Goal: Information Seeking & Learning: Learn about a topic

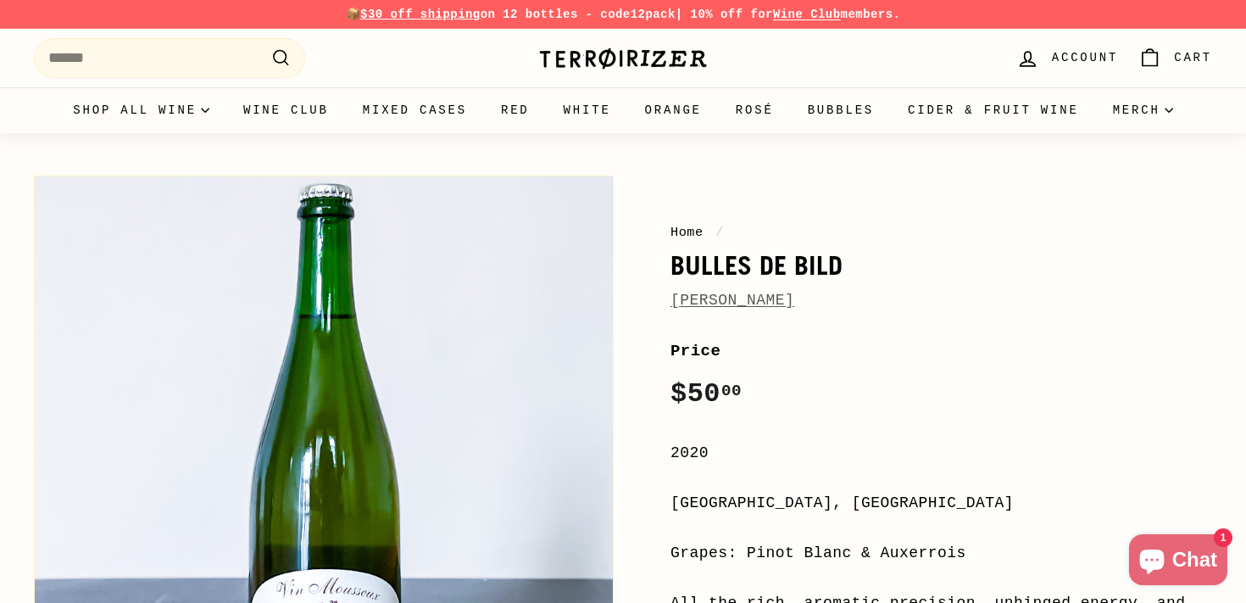
click at [787, 308] on link "Bruno Schueller" at bounding box center [732, 300] width 124 height 17
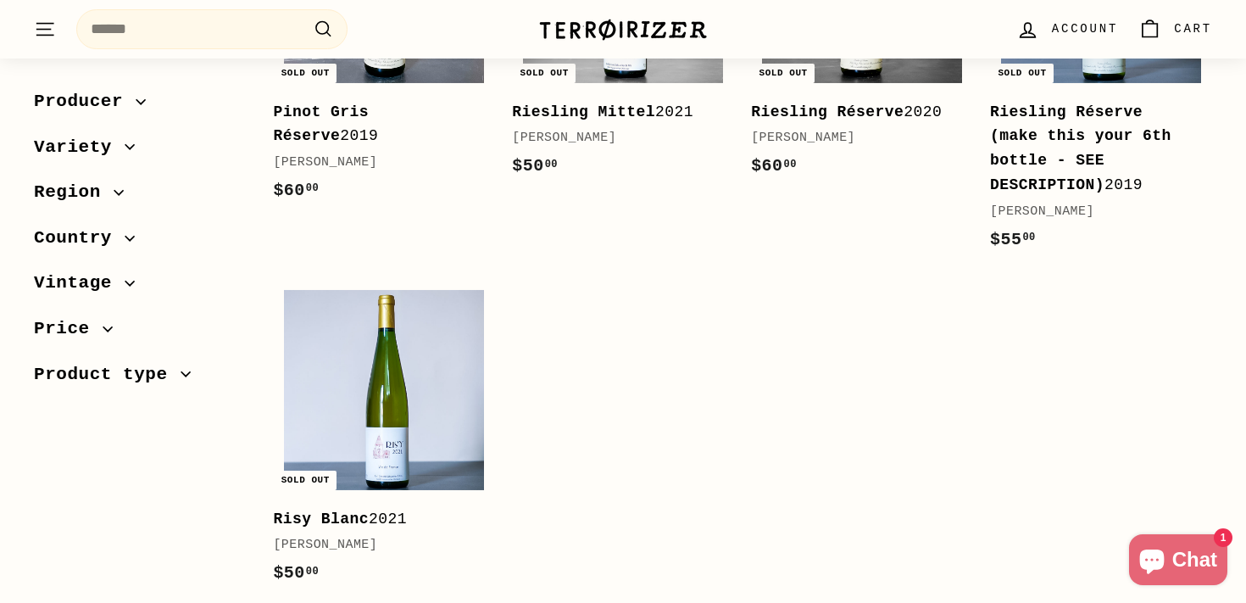
scroll to position [862, 0]
click at [1064, 181] on b "Riesling Réserve (make this your 6th bottle - SEE DESCRIPTION)" at bounding box center [1080, 149] width 181 height 90
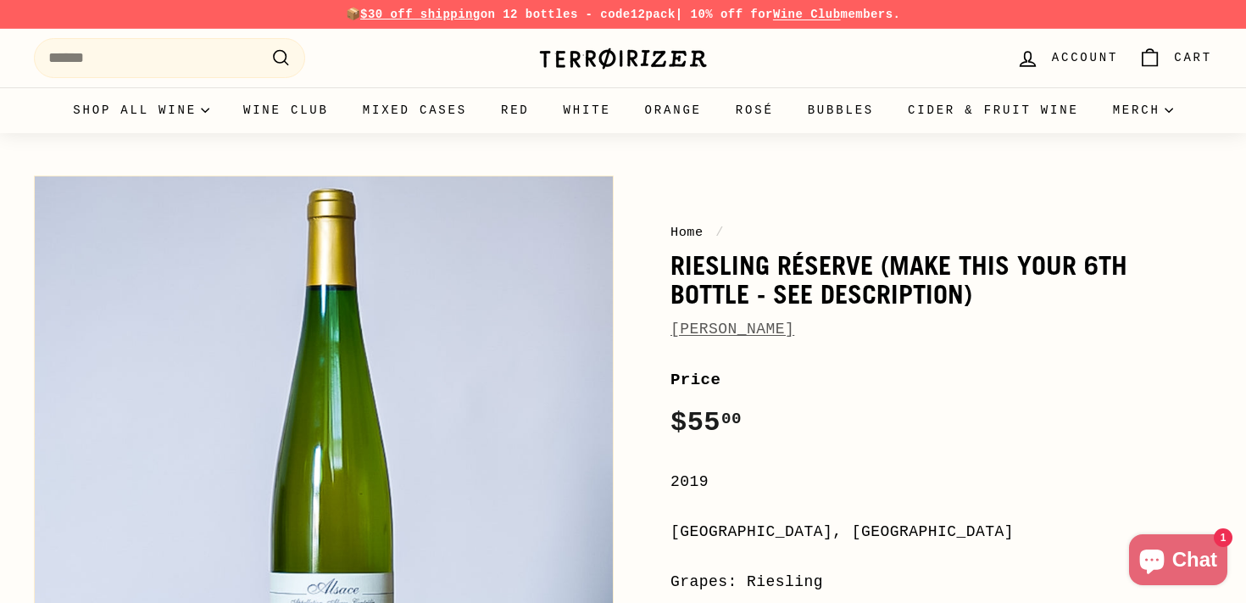
click at [597, 47] on img at bounding box center [623, 59] width 170 height 24
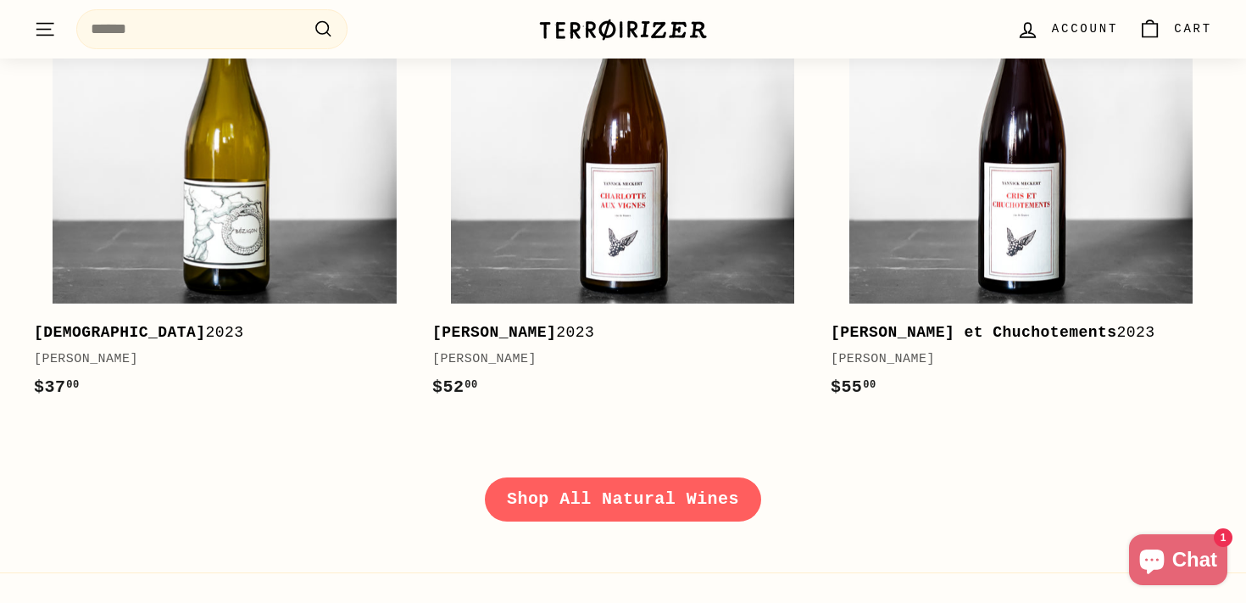
scroll to position [2398, 0]
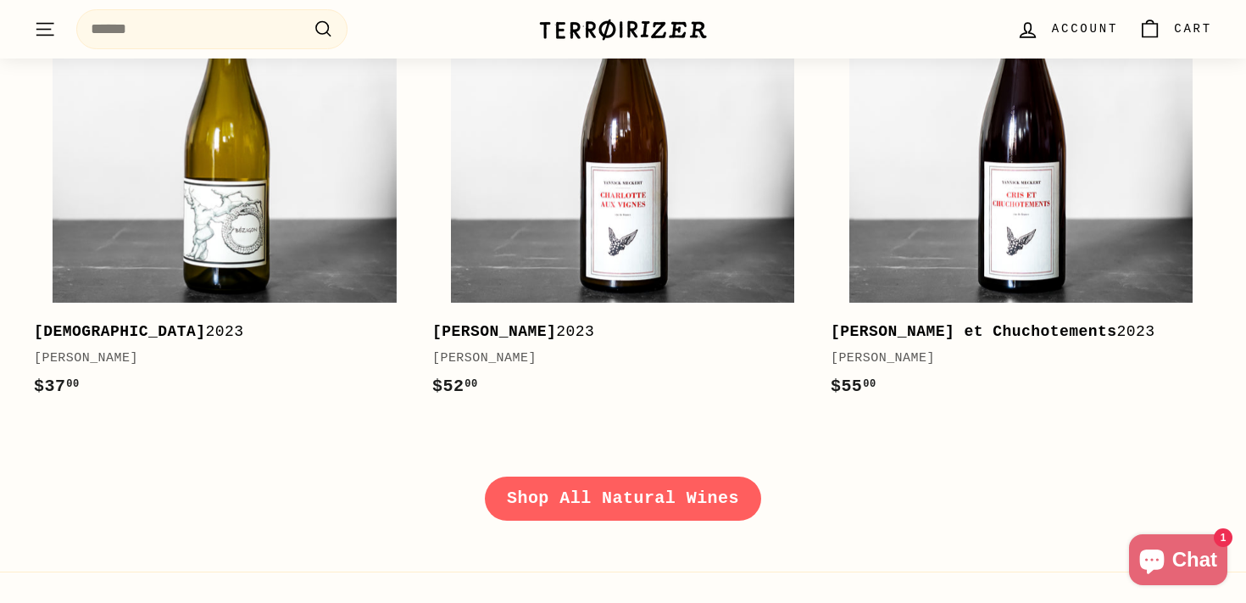
click at [631, 502] on link "Shop All Natural Wines" at bounding box center [623, 498] width 276 height 44
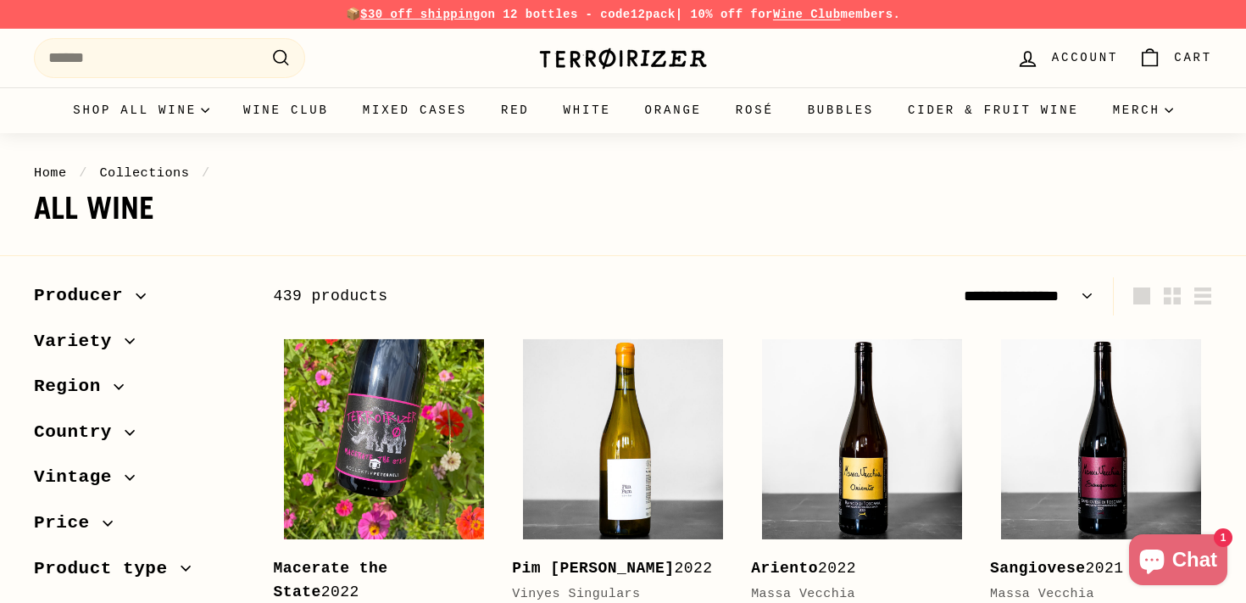
select select "**********"
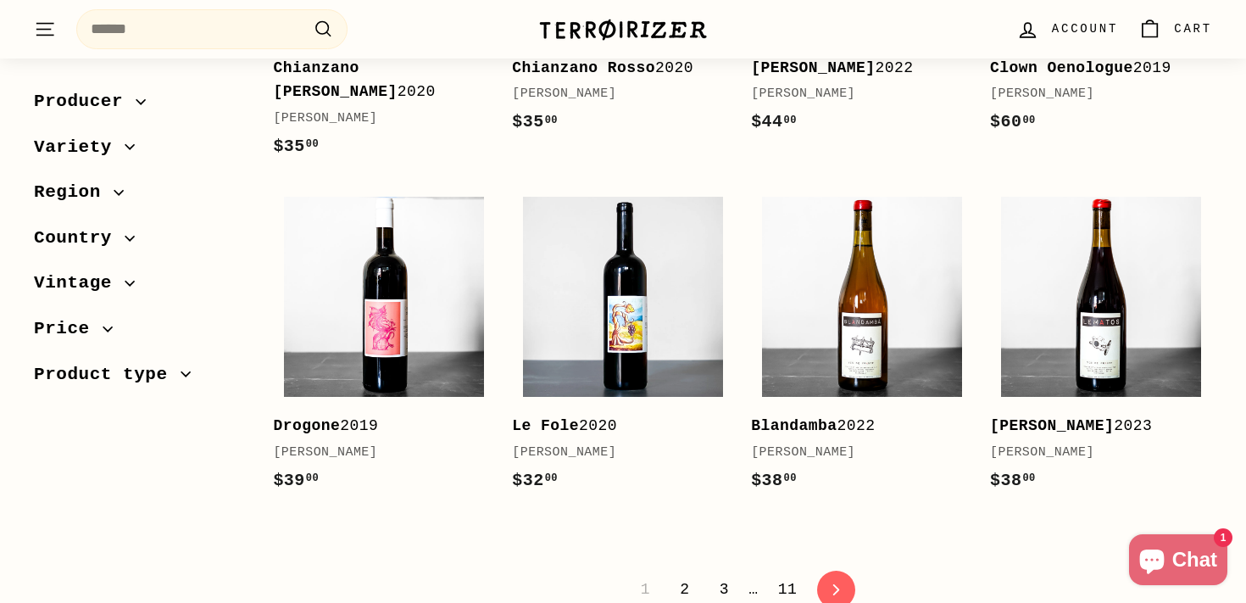
scroll to position [3413, 0]
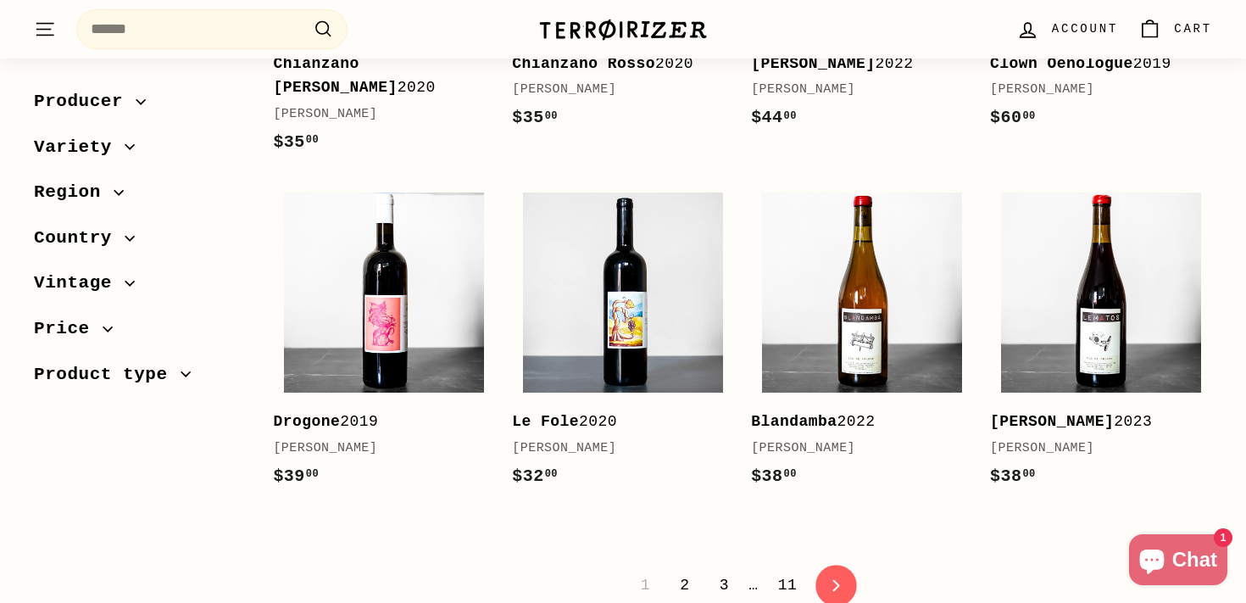
click at [832, 579] on icon "icon-chevron" at bounding box center [836, 585] width 12 height 12
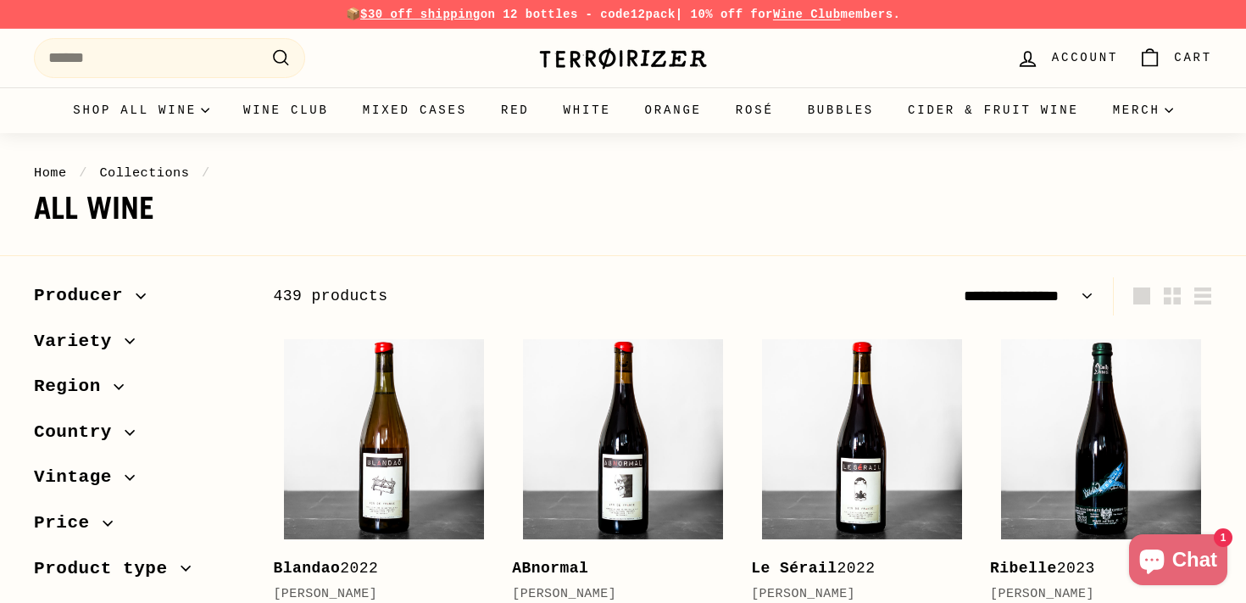
select select "**********"
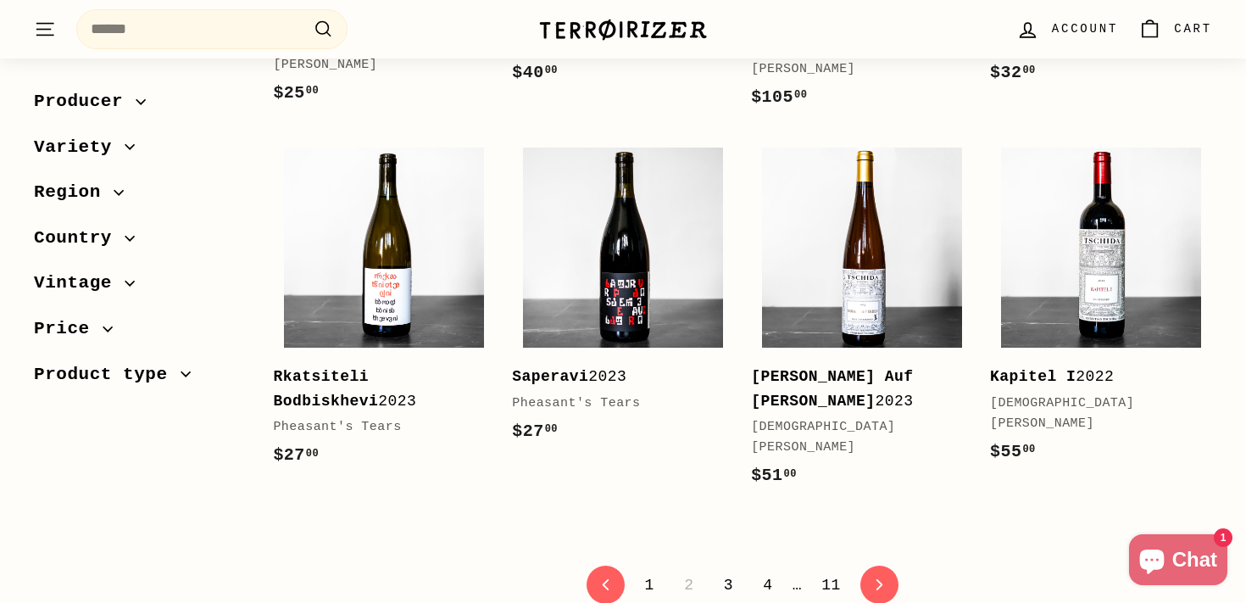
scroll to position [3423, 0]
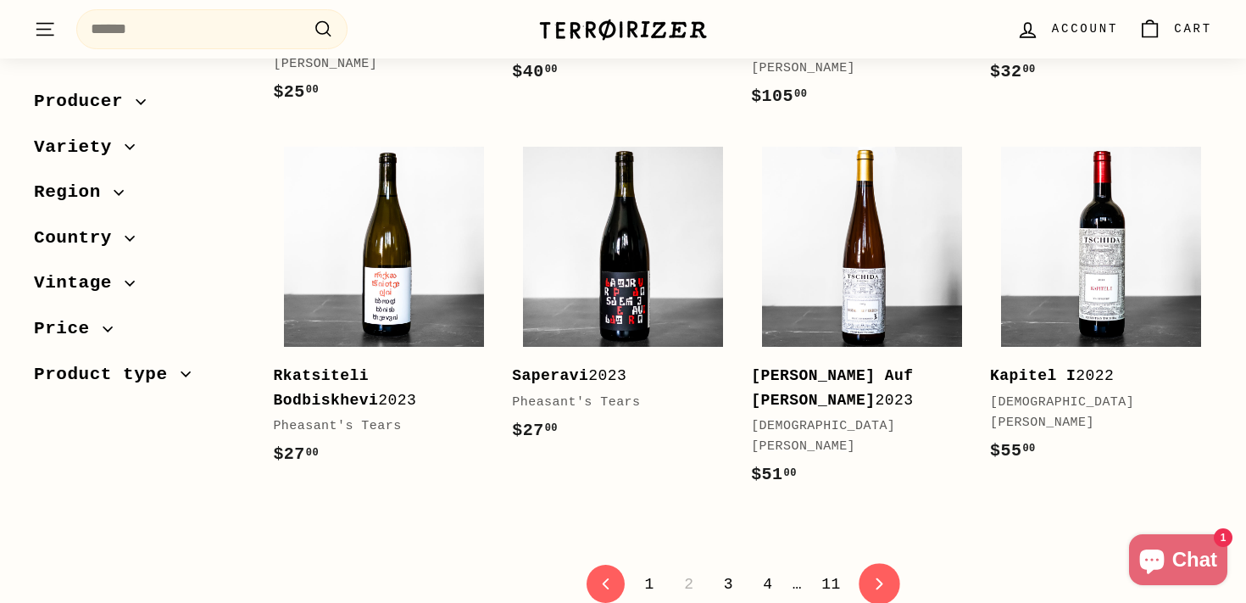
click at [882, 564] on link "icon-chevron Next" at bounding box center [880, 585] width 42 height 42
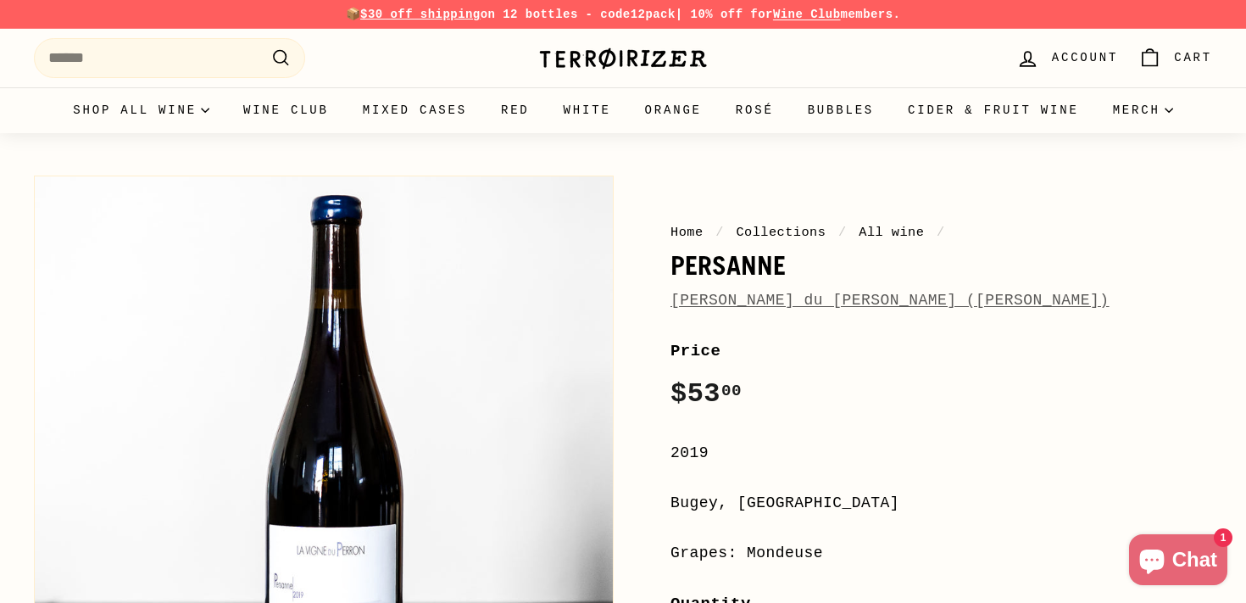
click at [830, 303] on link "La Vigne du Perron ([PERSON_NAME])" at bounding box center [889, 300] width 439 height 17
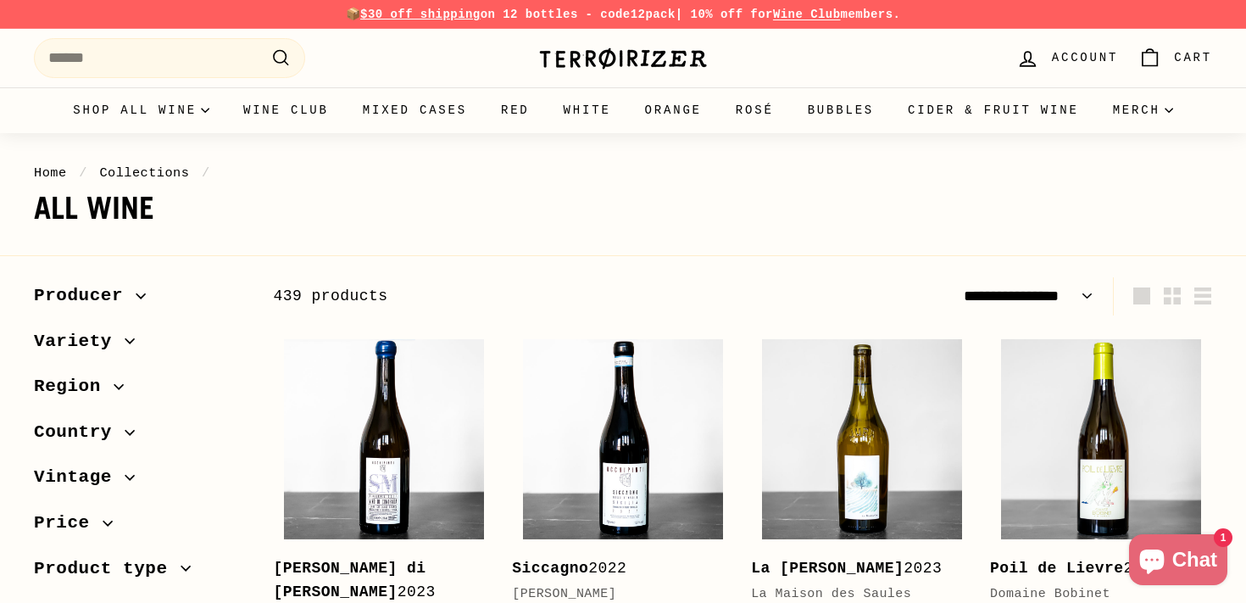
select select "**********"
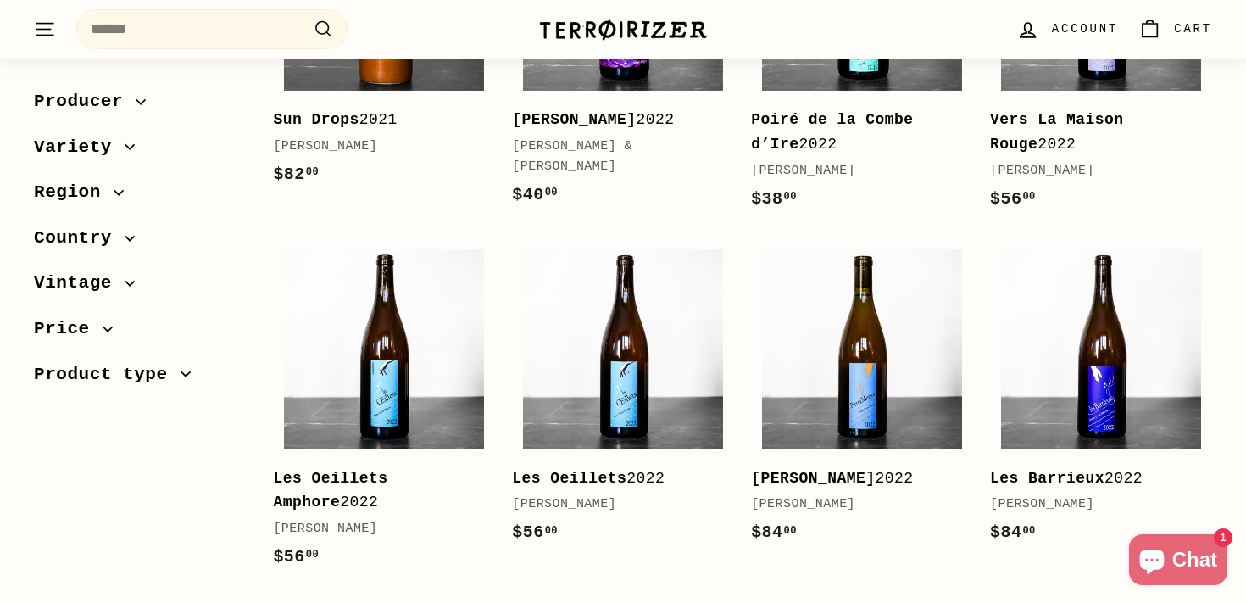
scroll to position [2714, 0]
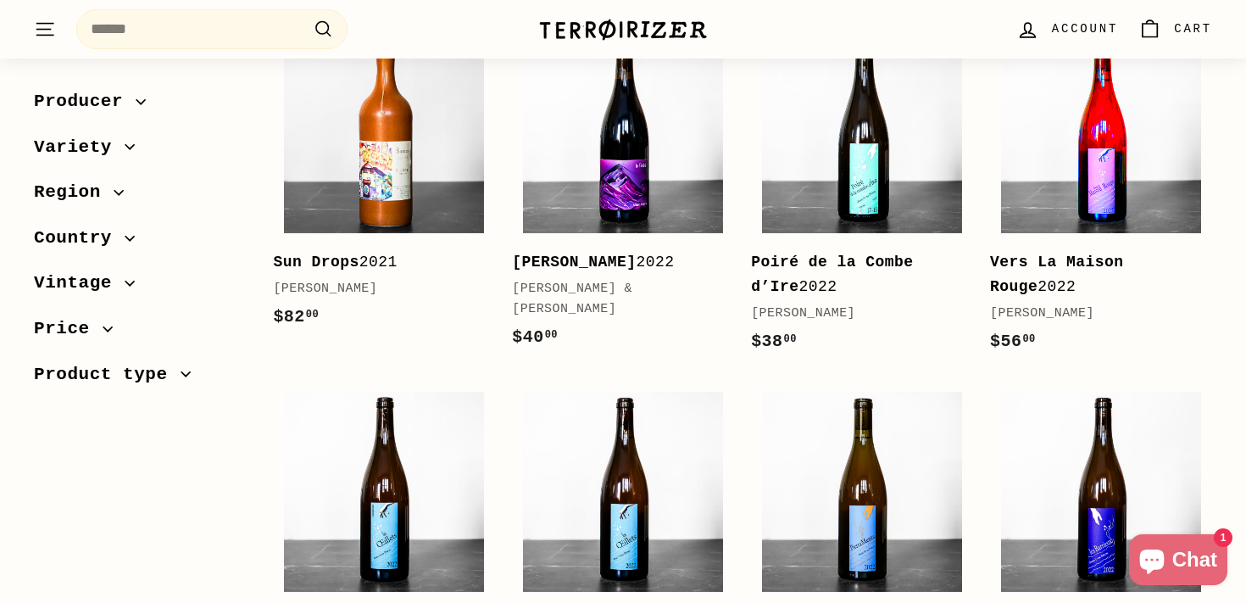
click at [1079, 185] on img at bounding box center [1101, 134] width 200 height 200
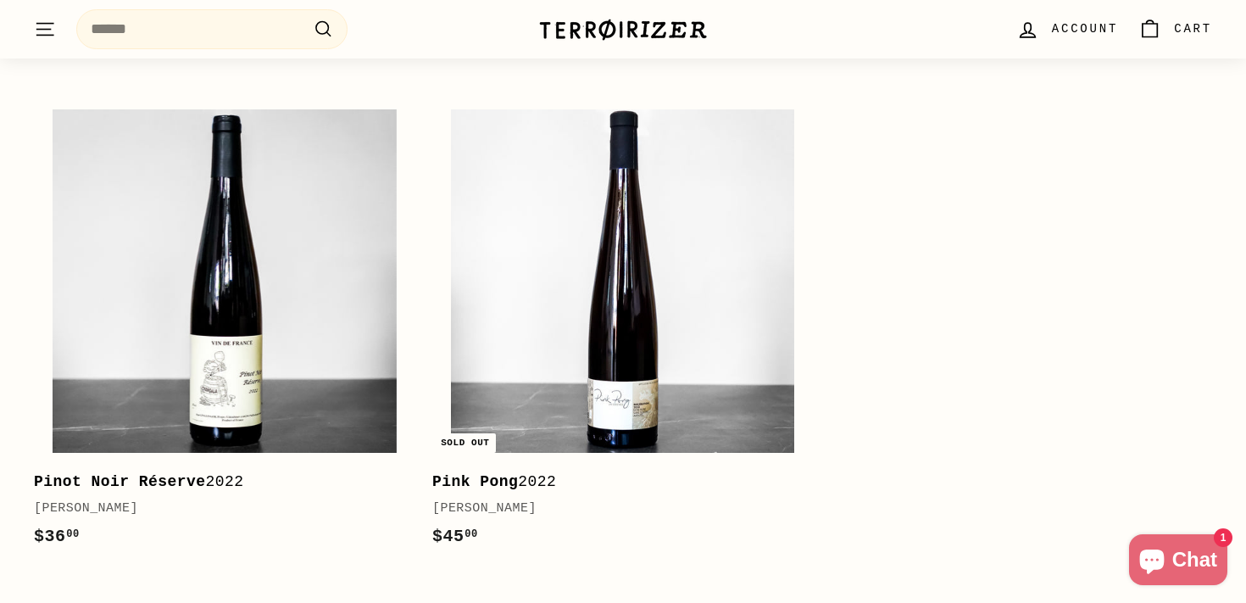
scroll to position [4529, 0]
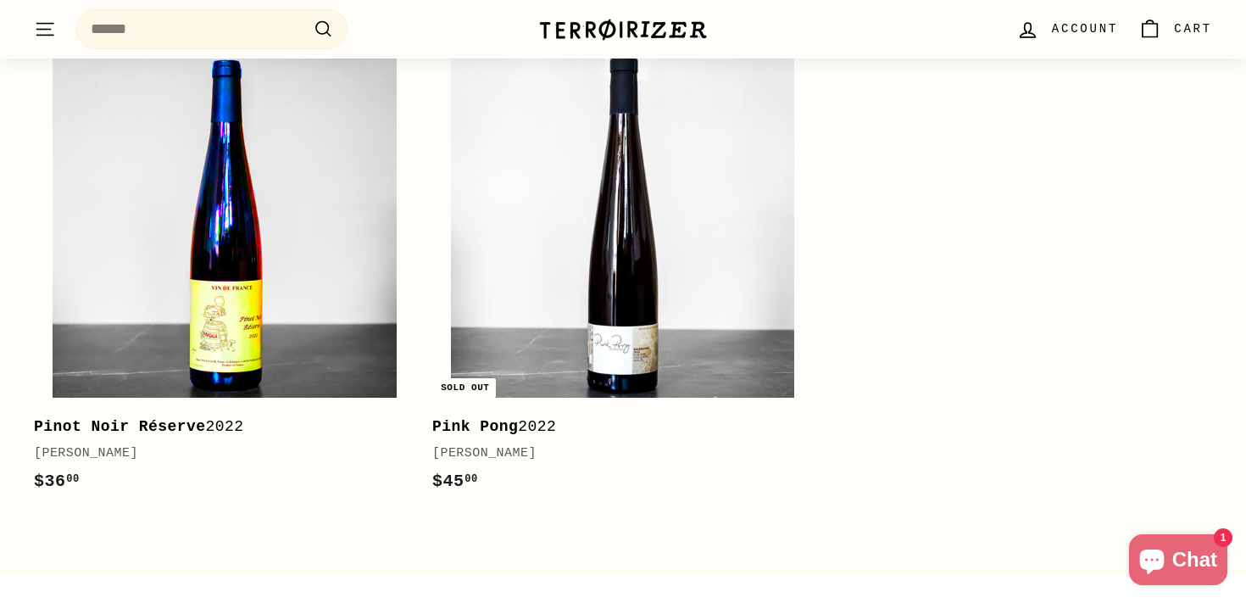
click at [331, 236] on img at bounding box center [224, 225] width 343 height 343
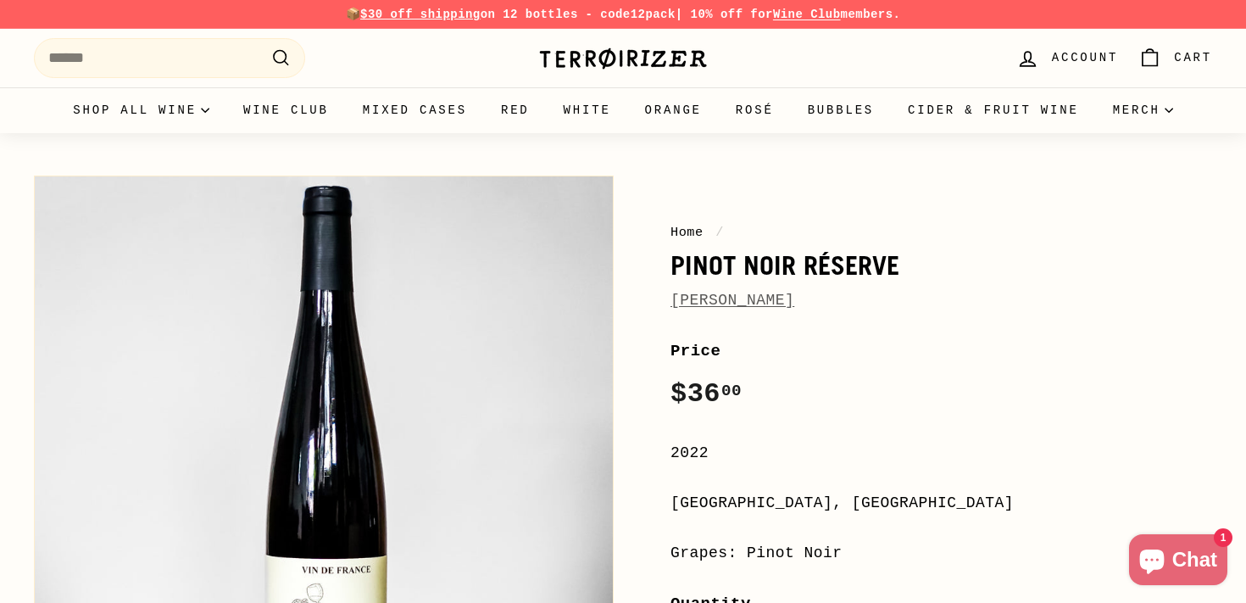
click at [794, 299] on link "[PERSON_NAME]" at bounding box center [732, 300] width 124 height 17
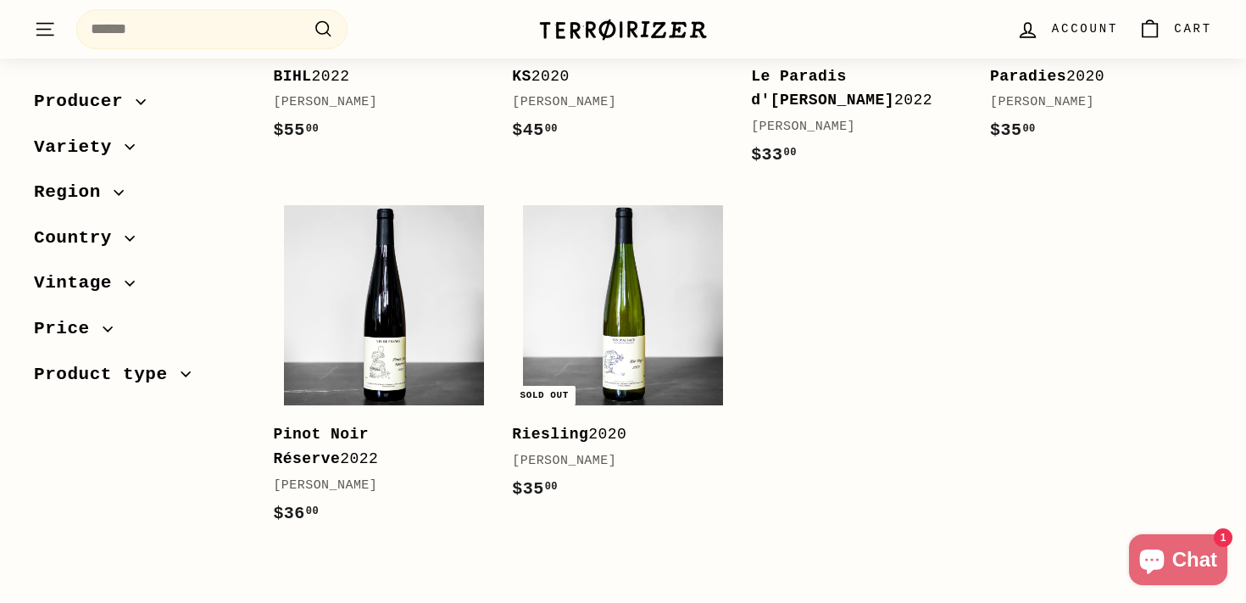
scroll to position [495, 0]
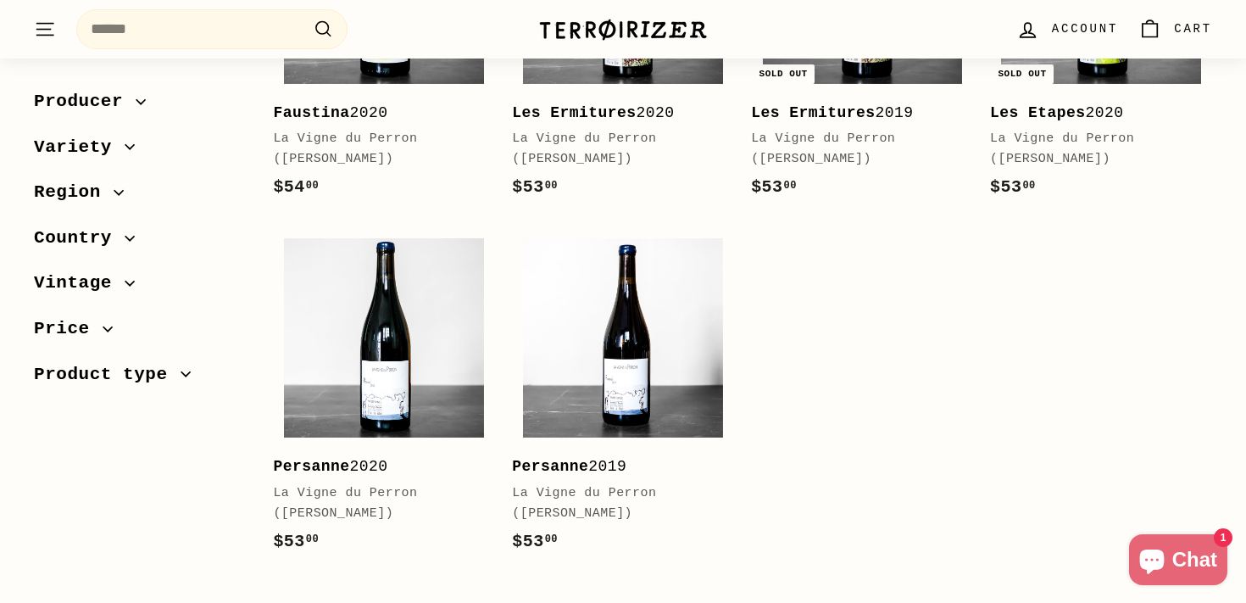
scroll to position [494, 0]
